Goal: Task Accomplishment & Management: Manage account settings

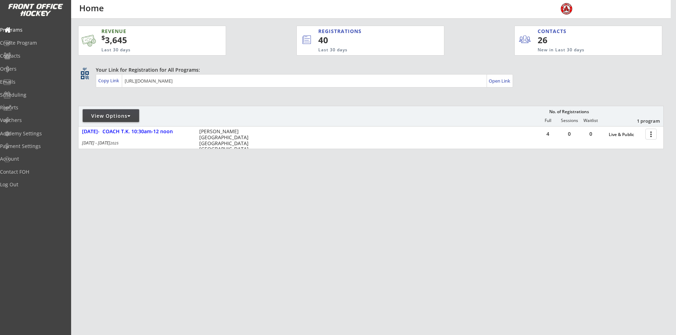
click at [135, 116] on div "View Options" at bounding box center [111, 116] width 56 height 7
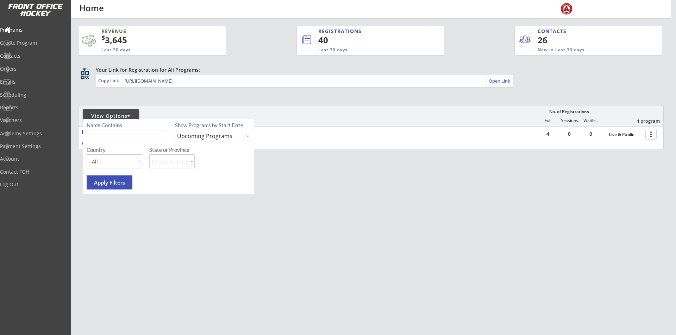
click at [217, 135] on select "Upcoming Programs Past Programs Specific Date Range" at bounding box center [213, 136] width 76 height 12
click at [327, 202] on div "REVENUE $ 3,645 Last 30 days REGISTRATIONS 40 Last 30 days CONTACTS 26 New in L…" at bounding box center [370, 121] width 585 height 204
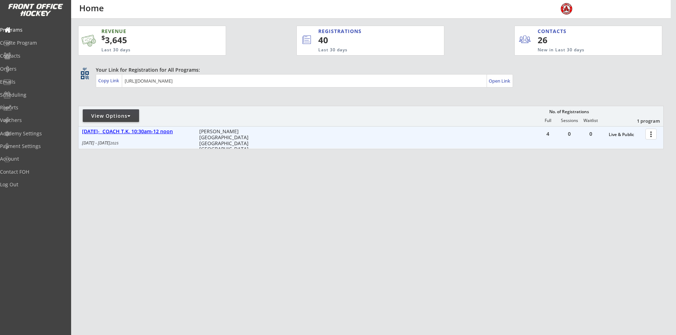
click at [117, 133] on div "[DATE]- COACH T.K. 10:30am-12 noon" at bounding box center [137, 132] width 110 height 6
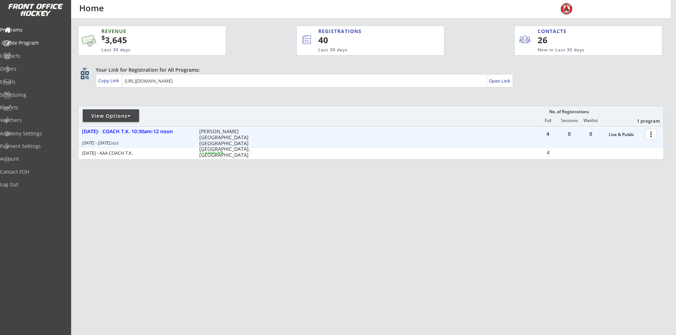
click at [40, 44] on div "Create Program" at bounding box center [33, 42] width 63 height 5
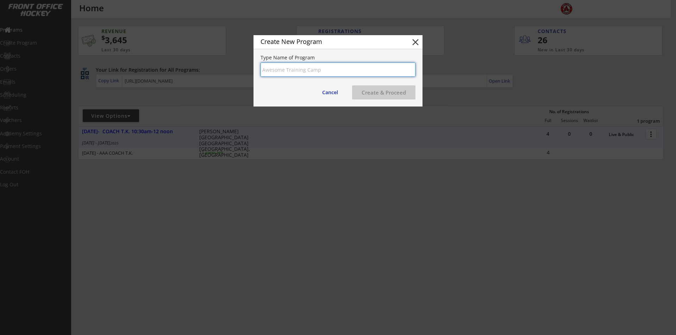
click at [420, 42] on button "close" at bounding box center [415, 42] width 11 height 11
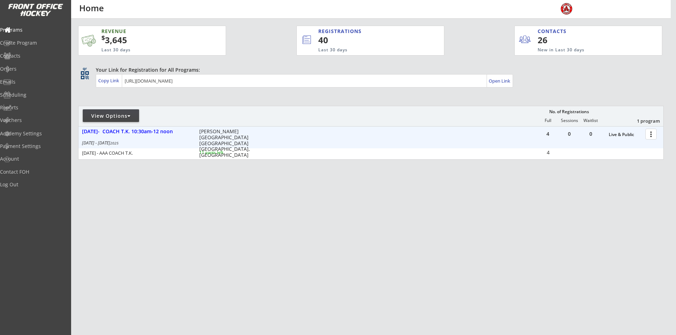
click at [129, 116] on div at bounding box center [128, 116] width 3 height 5
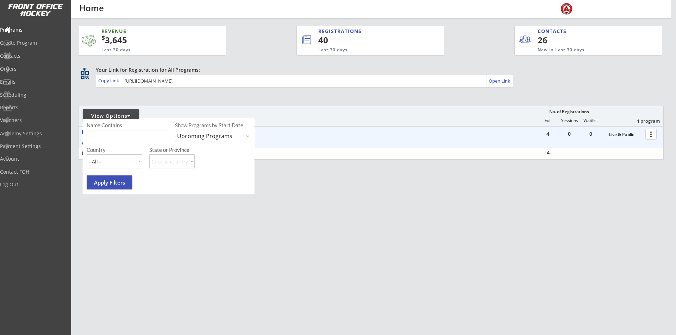
click at [239, 140] on select "Upcoming Programs Past Programs Specific Date Range" at bounding box center [213, 136] width 76 height 12
select select ""Past Programs""
click at [175, 130] on select "Upcoming Programs Past Programs Specific Date Range" at bounding box center [213, 136] width 76 height 12
click at [116, 183] on button "Apply Filters" at bounding box center [110, 183] width 46 height 14
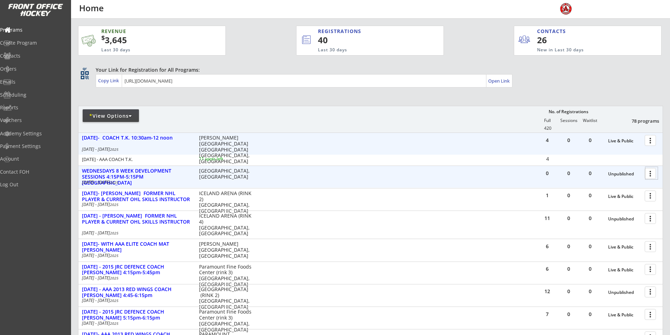
click at [655, 172] on div at bounding box center [652, 173] width 12 height 12
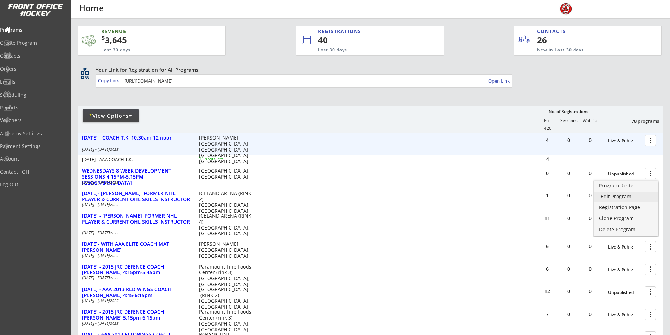
click at [610, 197] on div "Edit Program" at bounding box center [626, 196] width 50 height 5
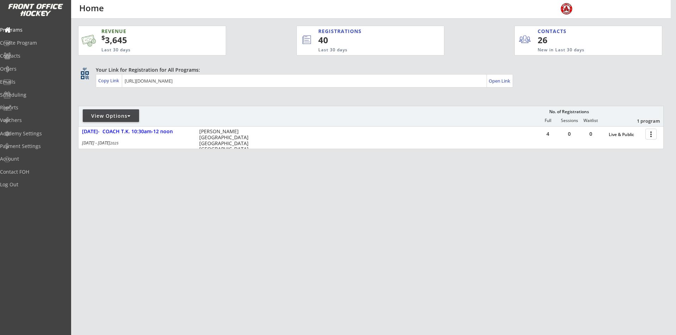
click at [132, 114] on div "View Options" at bounding box center [111, 116] width 56 height 7
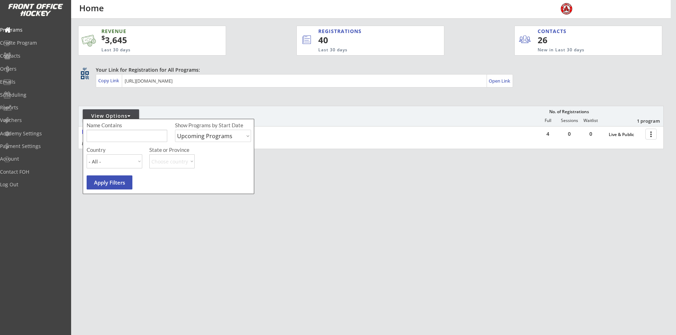
click at [244, 138] on select "Upcoming Programs Past Programs Specific Date Range" at bounding box center [213, 136] width 76 height 12
select select ""Past Programs""
click at [175, 130] on select "Upcoming Programs Past Programs Specific Date Range" at bounding box center [213, 136] width 76 height 12
click at [120, 182] on button "Apply Filters" at bounding box center [110, 183] width 46 height 14
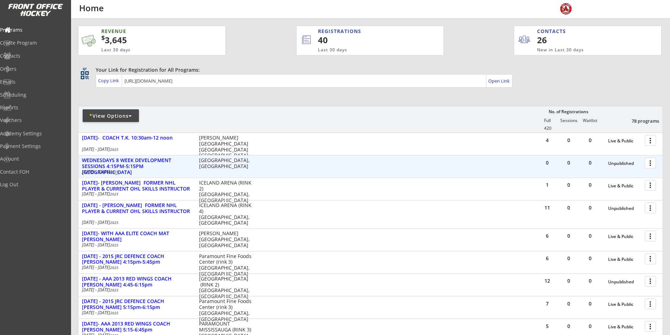
click at [650, 162] on div at bounding box center [652, 163] width 12 height 12
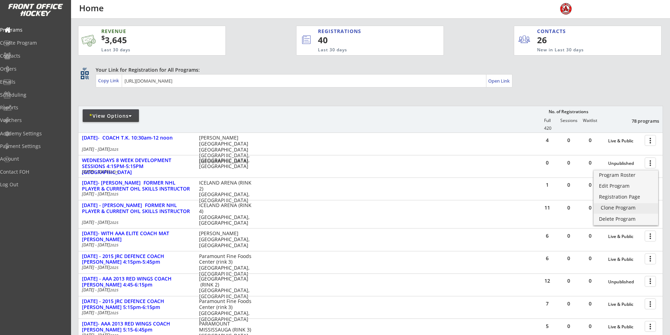
click at [607, 206] on div "Clone Program" at bounding box center [626, 208] width 50 height 5
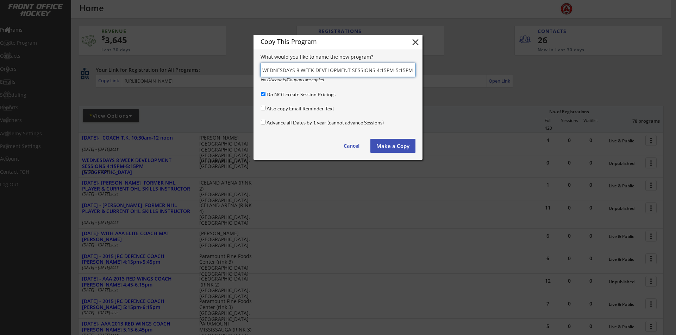
drag, startPoint x: 294, startPoint y: 71, endPoint x: 236, endPoint y: 74, distance: 57.8
click at [236, 74] on body "REVENUE $ 3,645 Last 30 days REGISTRATIONS 40 Last 30 days CONTACTS 26 New in L…" at bounding box center [338, 167] width 676 height 335
click at [288, 68] on input "input" at bounding box center [337, 70] width 155 height 14
drag, startPoint x: 289, startPoint y: 69, endPoint x: 247, endPoint y: 65, distance: 41.7
click at [249, 66] on body "REVENUE $ 3,645 Last 30 days REGISTRATIONS 40 Last 30 days CONTACTS 26 New in L…" at bounding box center [338, 167] width 676 height 335
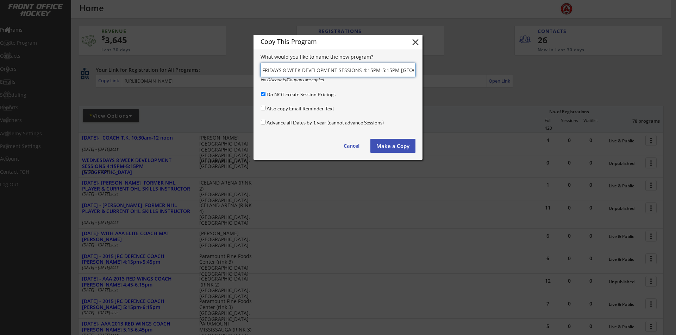
click at [368, 70] on input "input" at bounding box center [337, 70] width 155 height 14
click at [382, 71] on input "input" at bounding box center [337, 70] width 155 height 14
drag, startPoint x: 398, startPoint y: 70, endPoint x: 423, endPoint y: 70, distance: 24.6
click at [423, 70] on body "REVENUE $ 3,645 Last 30 days REGISTRATIONS 40 Last 30 days CONTACTS 26 New in L…" at bounding box center [338, 167] width 676 height 335
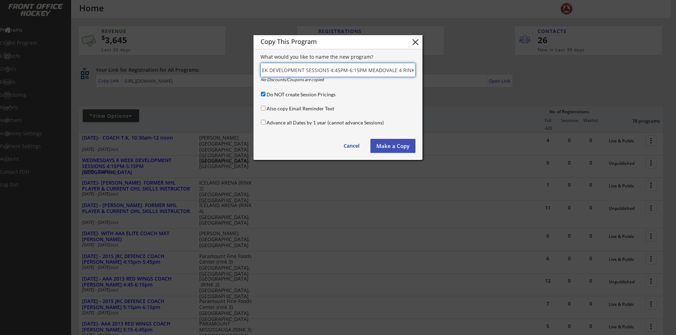
scroll to position [0, 34]
type input "FRIDAYS 8 WEEK DEVELOPMENT SESSIONS 4:45PM-6:15PM MEADOVALE 4 RINKS"
click at [262, 94] on input "Do NOT create Session Pricings" at bounding box center [263, 94] width 5 height 5
checkbox input "false"
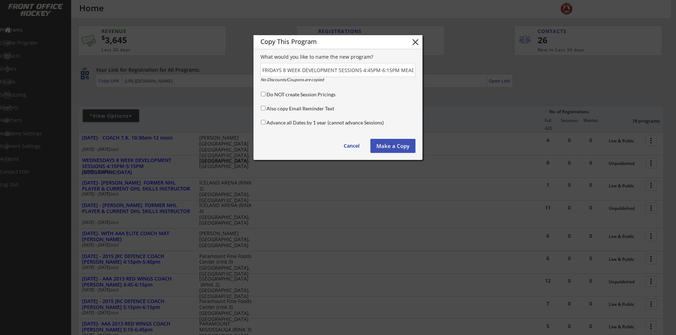
click at [405, 147] on button "Make a Copy" at bounding box center [392, 146] width 45 height 14
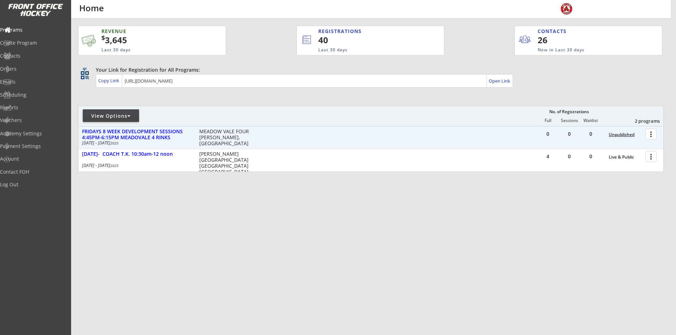
click at [627, 135] on div "Unpublished" at bounding box center [624, 134] width 33 height 5
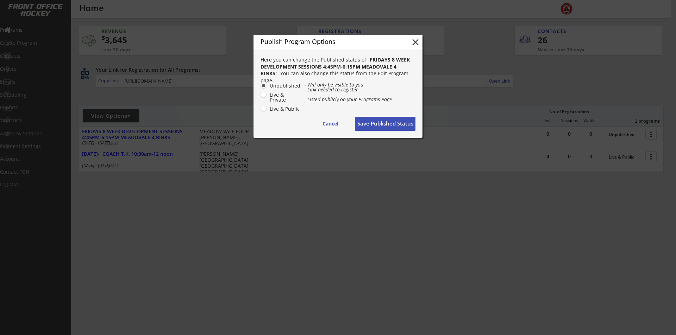
click at [267, 94] on label "Live & Private" at bounding box center [283, 98] width 33 height 10
click at [260, 88] on input "Live & Private" at bounding box center [257, 85] width 5 height 5
radio input "true"
click at [380, 123] on button "Save Published Status" at bounding box center [385, 124] width 61 height 14
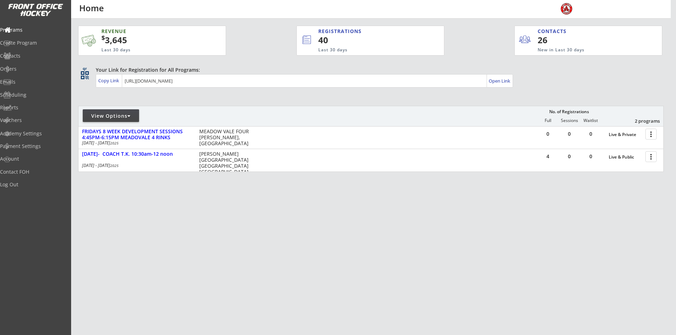
click at [116, 111] on div "View Options" at bounding box center [111, 115] width 56 height 13
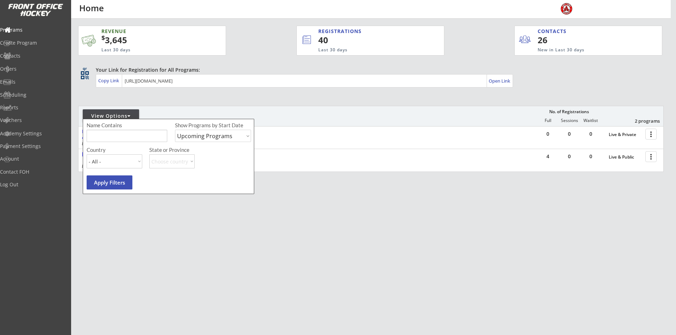
click at [249, 139] on select "Upcoming Programs Past Programs Specific Date Range" at bounding box center [213, 136] width 76 height 12
select select ""Past Programs""
click at [175, 130] on select "Upcoming Programs Past Programs Specific Date Range" at bounding box center [213, 136] width 76 height 12
click at [101, 185] on button "Apply Filters" at bounding box center [110, 183] width 46 height 14
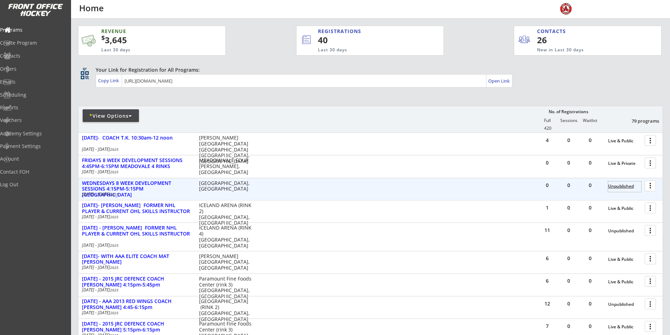
click at [634, 187] on div "Unpublished" at bounding box center [624, 186] width 33 height 5
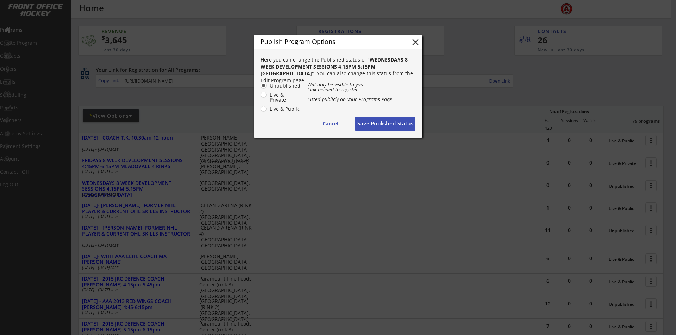
click at [267, 95] on label "Live & Private" at bounding box center [283, 98] width 33 height 10
click at [260, 88] on input "Live & Private" at bounding box center [257, 85] width 5 height 5
radio input "true"
click at [381, 120] on button "Save Published Status" at bounding box center [385, 124] width 61 height 14
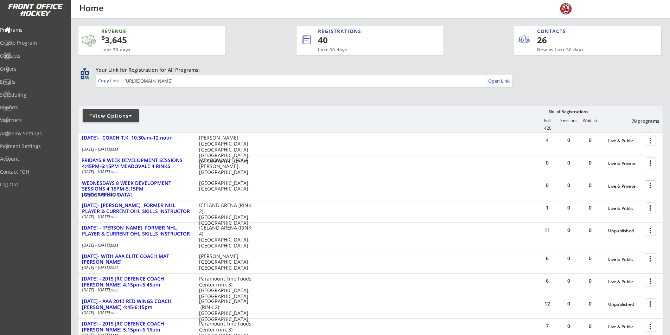
click at [129, 44] on div "$ 3,645" at bounding box center [152, 40] width 102 height 12
click at [22, 107] on div "Reports" at bounding box center [33, 107] width 63 height 5
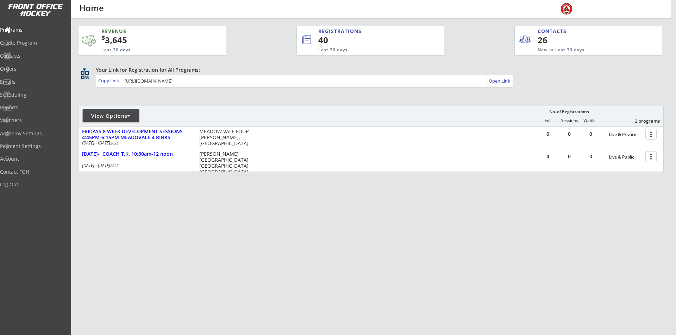
click at [130, 118] on div at bounding box center [128, 116] width 3 height 5
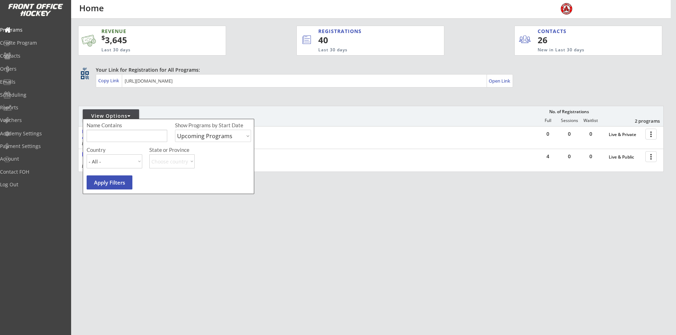
click at [219, 138] on select "Upcoming Programs Past Programs Specific Date Range" at bounding box center [213, 136] width 76 height 12
select select ""Past Programs""
click at [175, 130] on select "Upcoming Programs Past Programs Specific Date Range" at bounding box center [213, 136] width 76 height 12
click at [111, 185] on button "Apply Filters" at bounding box center [110, 183] width 46 height 14
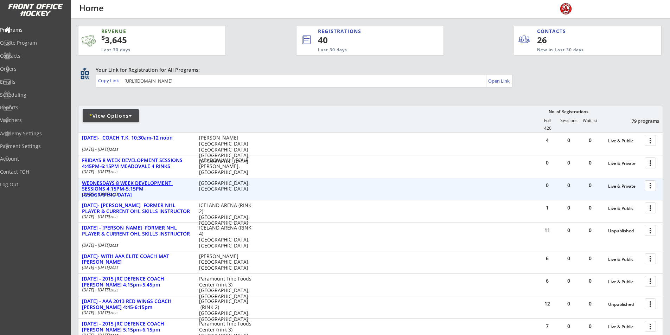
click at [141, 182] on div "WEDNESDAYS 8 WEEK DEVELOPMENT SESSIONS 4:15PM-5:15PM TOMKEN ARENA" at bounding box center [137, 190] width 110 height 18
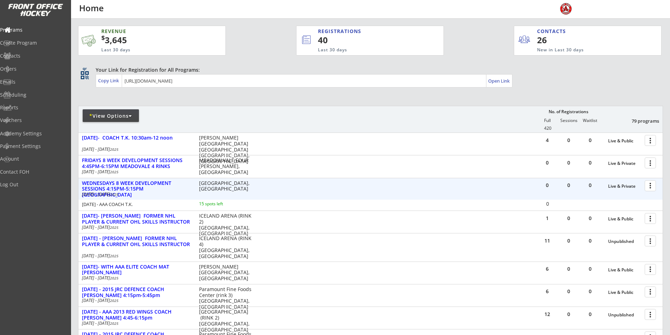
click at [150, 179] on div "0 0 0 Live & Private more_vert WEDNESDAYS 8 WEEK DEVELOPMENT SESSIONS 4:15PM-5:…" at bounding box center [370, 189] width 584 height 22
click at [152, 183] on div "WEDNESDAYS 8 WEEK DEVELOPMENT SESSIONS 4:15PM-5:15PM TOMKEN ARENA" at bounding box center [137, 190] width 110 height 18
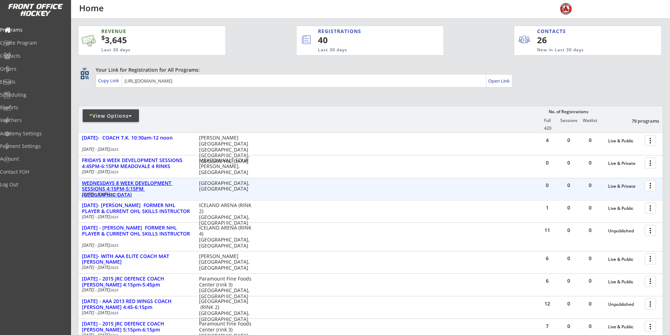
click at [154, 182] on div "WEDNESDAYS 8 WEEK DEVELOPMENT SESSIONS 4:15PM-5:15PM TOMKEN ARENA" at bounding box center [137, 190] width 110 height 18
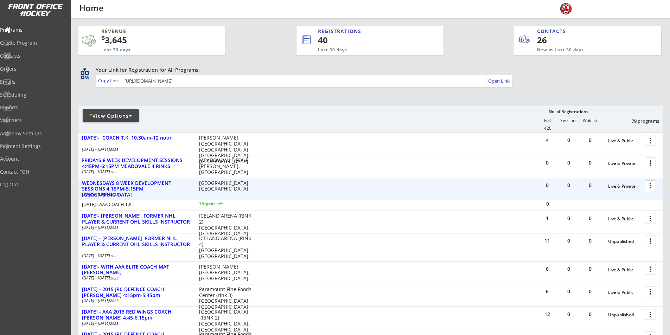
click at [650, 186] on div at bounding box center [652, 185] width 12 height 12
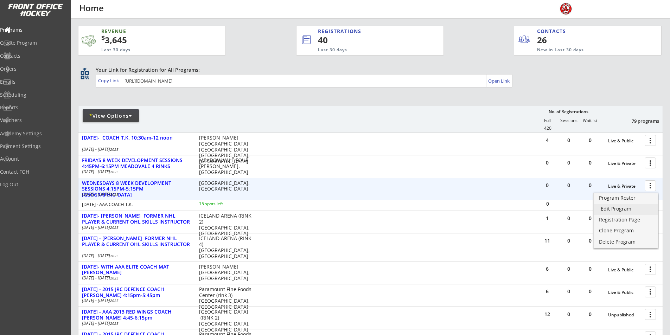
click at [614, 209] on div "Edit Program" at bounding box center [626, 209] width 50 height 5
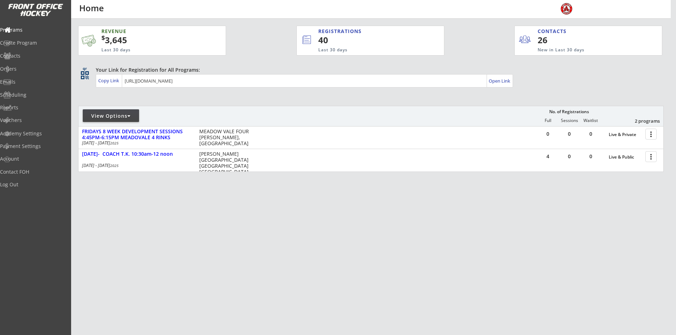
click at [134, 112] on div "View Options" at bounding box center [111, 115] width 56 height 13
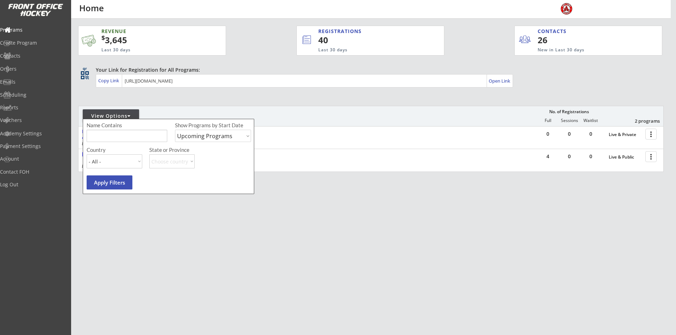
click at [216, 134] on select "Upcoming Programs Past Programs Specific Date Range" at bounding box center [213, 136] width 76 height 12
select select ""Past Programs""
click at [175, 130] on select "Upcoming Programs Past Programs Specific Date Range" at bounding box center [213, 136] width 76 height 12
drag, startPoint x: 68, startPoint y: 198, endPoint x: 94, endPoint y: 182, distance: 31.0
click at [69, 198] on div "Programs Create Program Contacts Orders Emails Scheduling Reports Vouchers Acad…" at bounding box center [35, 167] width 71 height 335
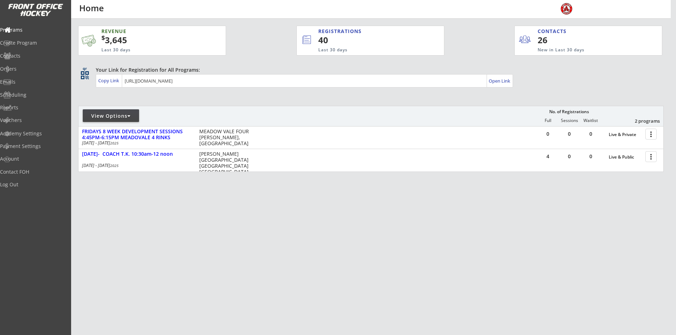
click at [94, 182] on div "REVENUE $ 3,645 Last 30 days REGISTRATIONS 40 Last 30 days CONTACTS 26 New in L…" at bounding box center [370, 132] width 585 height 227
click at [122, 118] on div "View Options" at bounding box center [111, 116] width 56 height 7
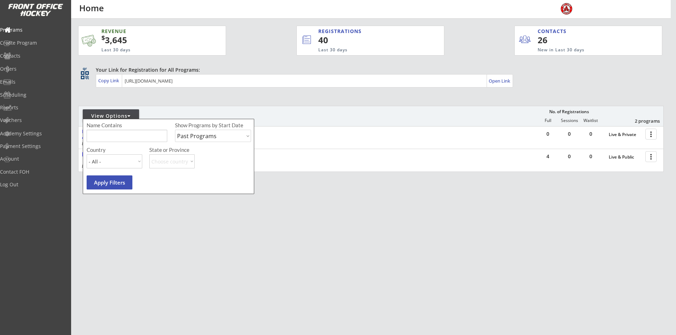
drag, startPoint x: 204, startPoint y: 136, endPoint x: 197, endPoint y: 140, distance: 8.2
click at [204, 136] on select "Upcoming Programs Past Programs Specific Date Range" at bounding box center [213, 136] width 76 height 12
click at [175, 130] on select "Upcoming Programs Past Programs Specific Date Range" at bounding box center [213, 136] width 76 height 12
click at [110, 185] on button "Apply Filters" at bounding box center [110, 183] width 46 height 14
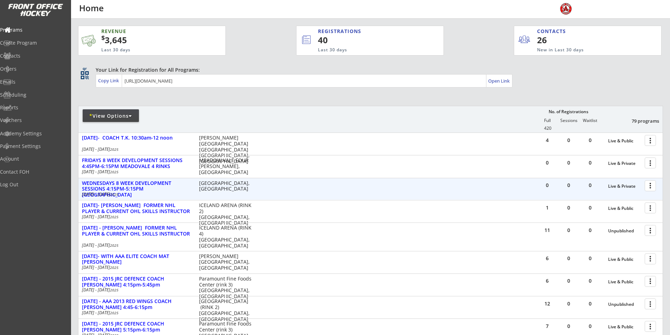
click at [649, 185] on div at bounding box center [652, 185] width 12 height 12
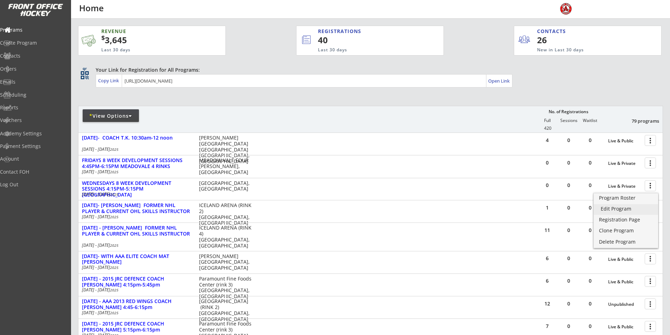
click at [625, 207] on div "Edit Program" at bounding box center [626, 209] width 50 height 5
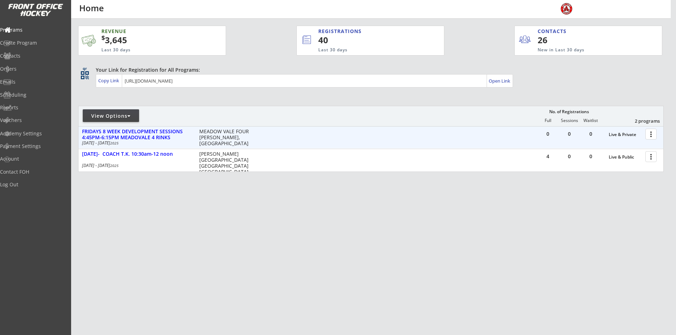
click at [649, 135] on div at bounding box center [652, 134] width 12 height 12
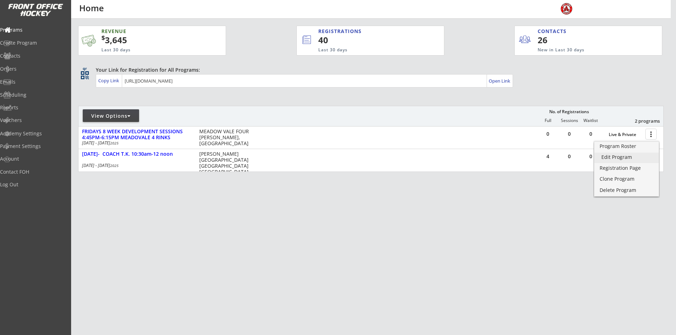
click at [610, 156] on div "Edit Program" at bounding box center [626, 157] width 50 height 5
